Goal: Navigation & Orientation: Find specific page/section

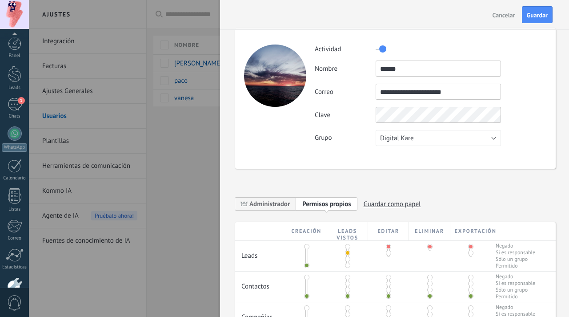
scroll to position [8, 0]
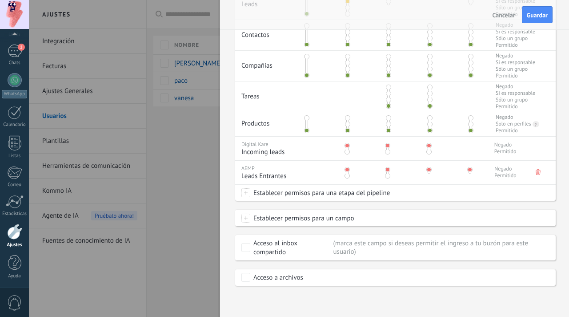
click at [186, 145] on div at bounding box center [284, 158] width 569 height 317
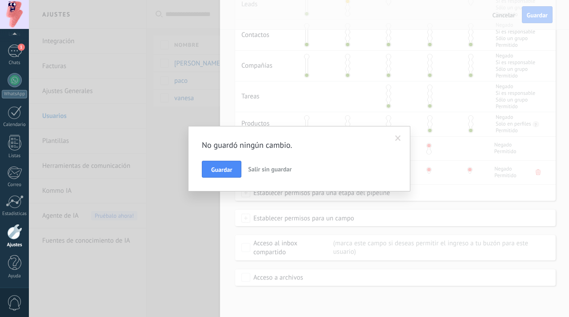
click at [251, 168] on span "Salir sin guardar" at bounding box center [270, 169] width 44 height 8
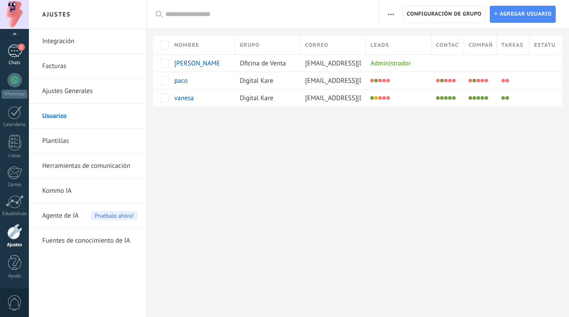
click at [12, 59] on link "1 Chats" at bounding box center [14, 54] width 29 height 21
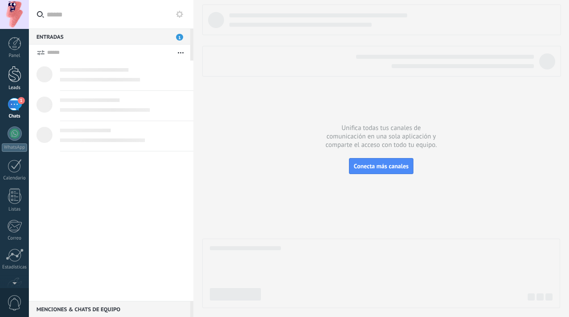
click at [9, 80] on div at bounding box center [14, 74] width 13 height 16
